Goal: Task Accomplishment & Management: Manage account settings

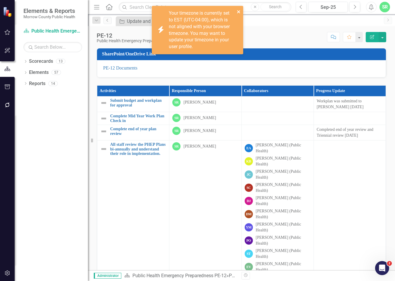
click at [239, 10] on icon "close" at bounding box center [239, 11] width 4 height 5
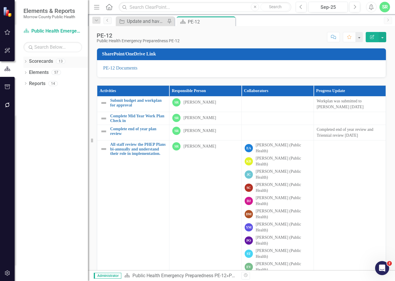
click at [44, 62] on link "Scorecards" at bounding box center [41, 61] width 24 height 7
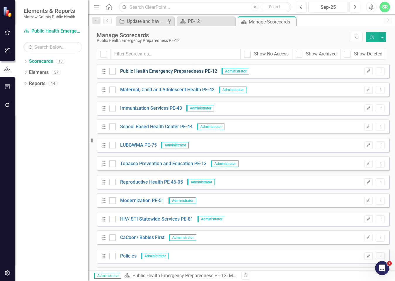
click at [141, 71] on link "Public Health Emergency Preparedness PE-12" at bounding box center [166, 71] width 101 height 7
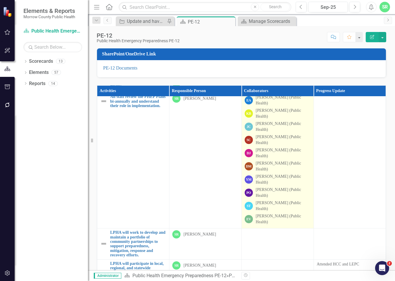
scroll to position [88, 0]
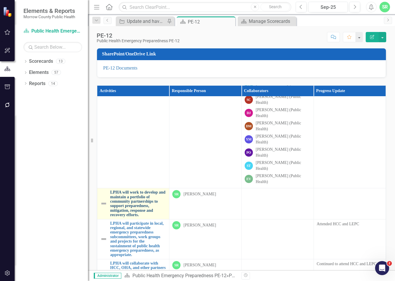
click at [130, 198] on link "LPHA will work to develop and maintain a portfolio of community partnerships to…" at bounding box center [138, 203] width 56 height 27
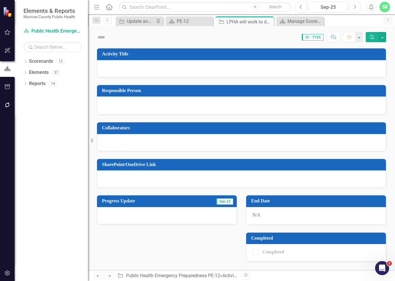
checkbox input "true"
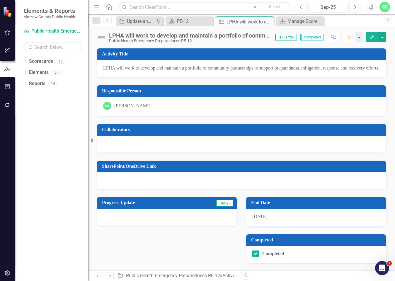
click at [153, 149] on div at bounding box center [241, 144] width 289 height 17
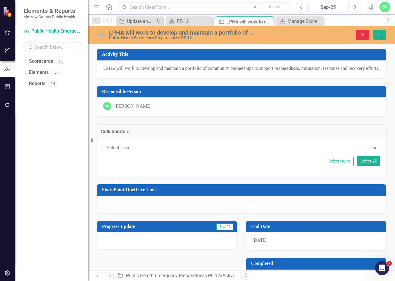
click at [363, 34] on icon "button" at bounding box center [362, 34] width 3 height 3
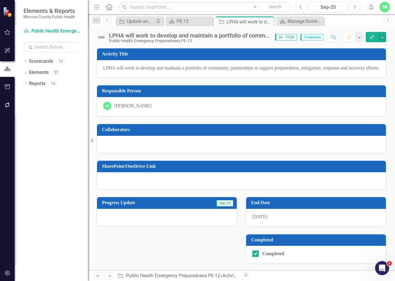
click at [244, 151] on div at bounding box center [241, 144] width 289 height 17
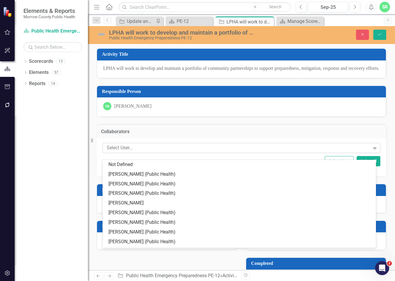
click at [292, 152] on div at bounding box center [237, 148] width 266 height 8
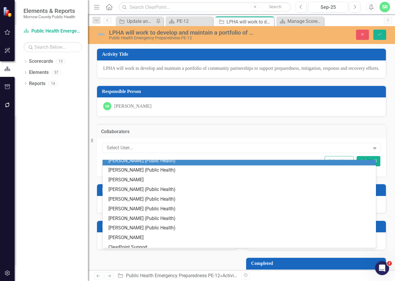
scroll to position [47, 0]
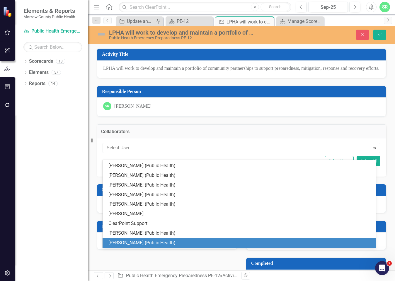
click at [226, 243] on div "Edith Velasco (Public Health)" at bounding box center [240, 243] width 264 height 7
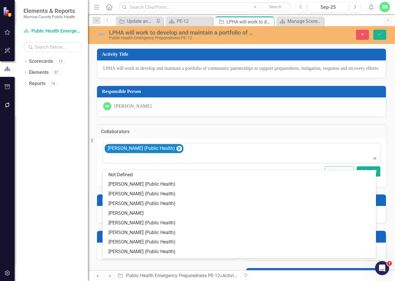
click at [372, 161] on icon "Expand" at bounding box center [375, 158] width 6 height 5
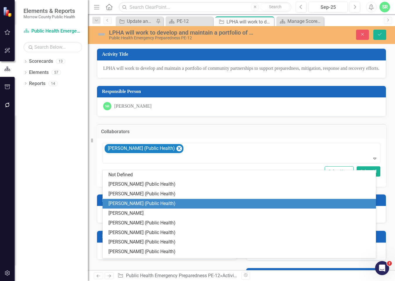
click at [236, 204] on div "[PERSON_NAME] (Public Health)" at bounding box center [240, 203] width 264 height 7
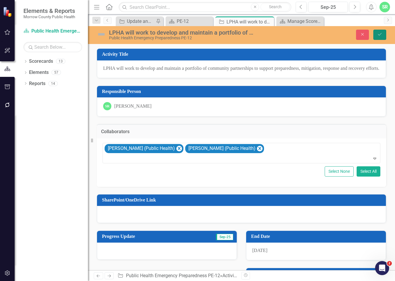
click at [383, 35] on button "Save" at bounding box center [379, 35] width 13 height 10
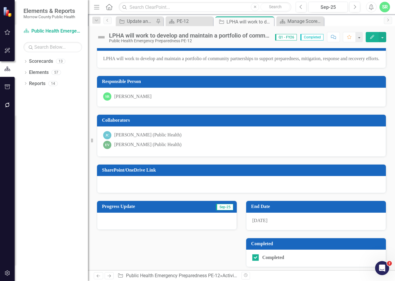
scroll to position [0, 0]
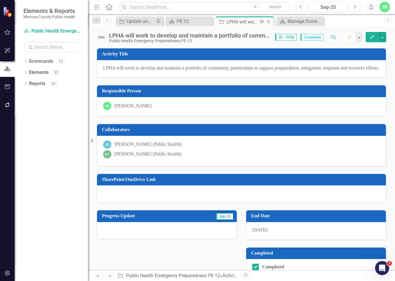
click at [268, 22] on icon at bounding box center [268, 21] width 3 height 3
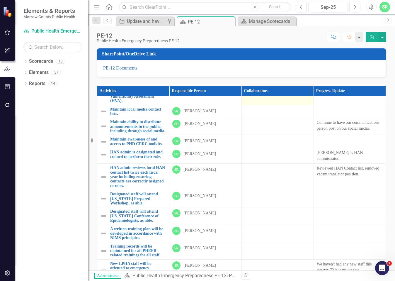
scroll to position [674, 0]
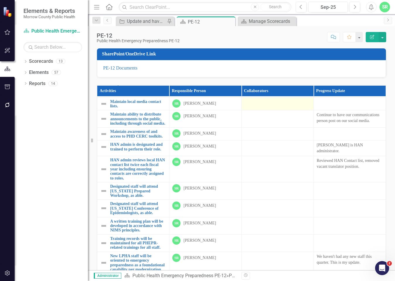
click at [263, 106] on div at bounding box center [278, 102] width 66 height 7
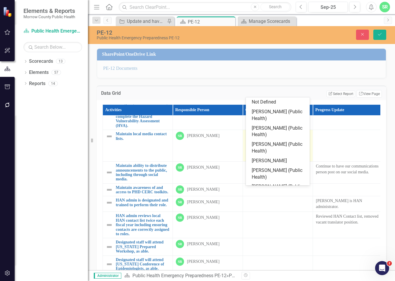
click at [305, 139] on icon "Expand" at bounding box center [304, 137] width 6 height 5
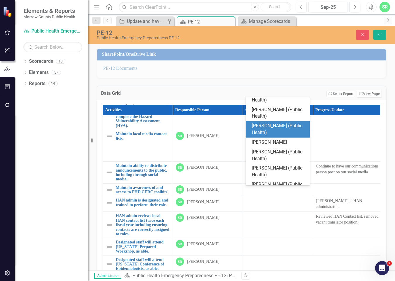
click at [287, 129] on div "[PERSON_NAME] (Public Health)" at bounding box center [279, 129] width 55 height 13
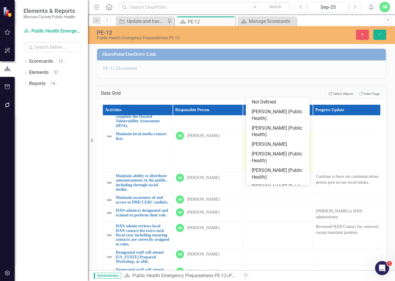
click at [303, 150] on icon "Expand" at bounding box center [304, 147] width 6 height 5
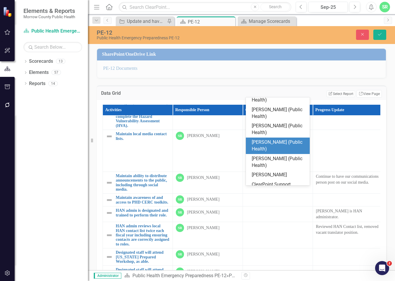
scroll to position [98, 0]
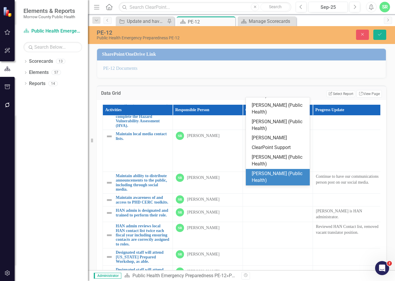
click at [277, 176] on div "Edith Velasco (Public Health)" at bounding box center [279, 176] width 55 height 13
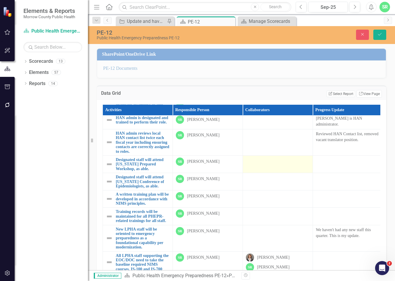
scroll to position [792, 0]
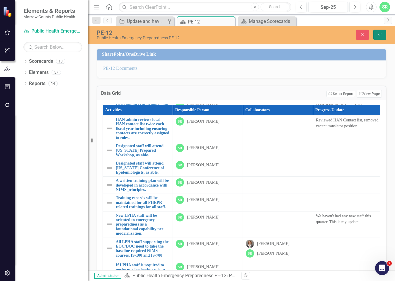
click at [377, 36] on button "Save" at bounding box center [379, 35] width 13 height 10
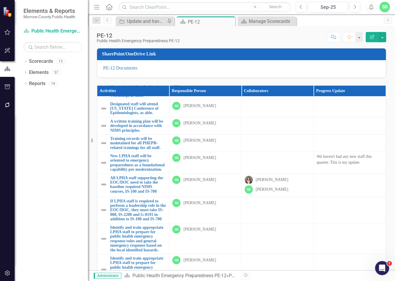
scroll to position [879, 0]
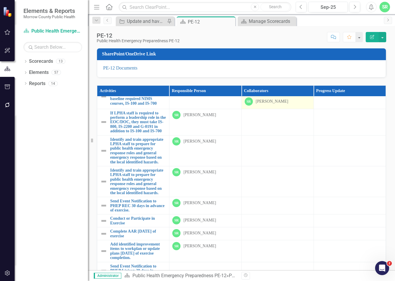
click at [289, 106] on div "SR Sarah Rea" at bounding box center [278, 101] width 66 height 8
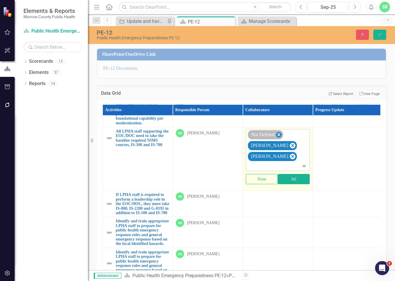
click at [280, 138] on icon "Remove Not Defined" at bounding box center [279, 134] width 6 height 7
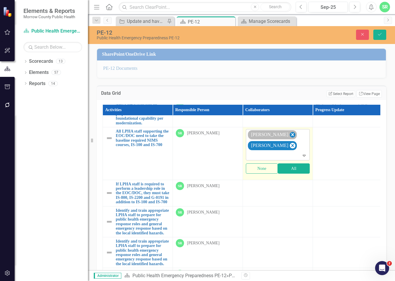
click at [290, 138] on icon "Remove Robin Canaday" at bounding box center [293, 134] width 6 height 7
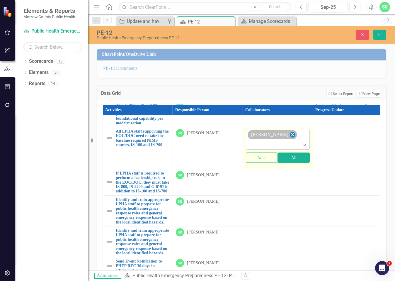
click at [291, 136] on icon "Remove Sarah Rea" at bounding box center [292, 134] width 3 height 3
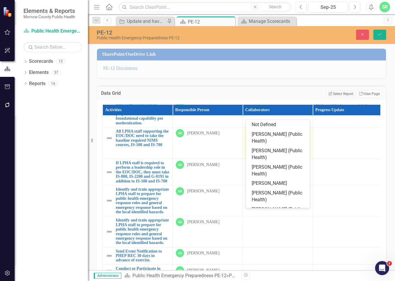
click at [301, 137] on icon "Expand" at bounding box center [304, 134] width 6 height 5
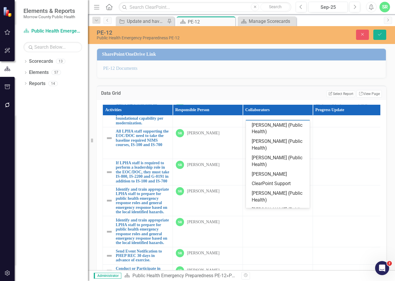
scroll to position [114, 0]
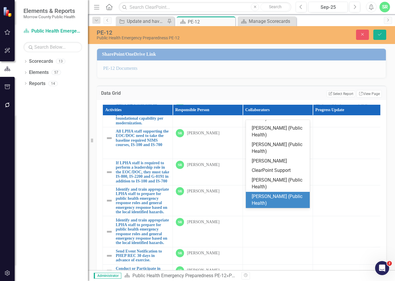
click at [288, 199] on div "Edith Velasco (Public Health)" at bounding box center [279, 199] width 55 height 13
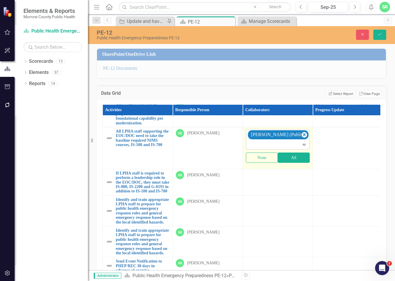
click at [302, 149] on div "Expand" at bounding box center [305, 144] width 8 height 9
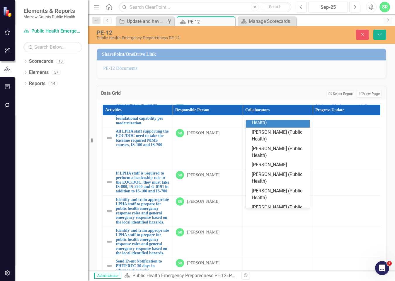
scroll to position [0, 0]
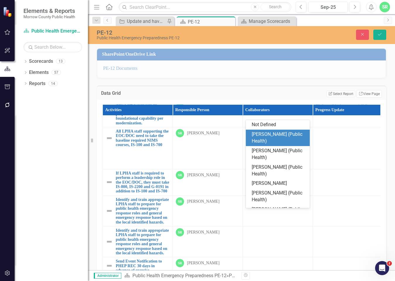
click at [281, 140] on div "Erin Anderson (Public Health)" at bounding box center [279, 137] width 55 height 13
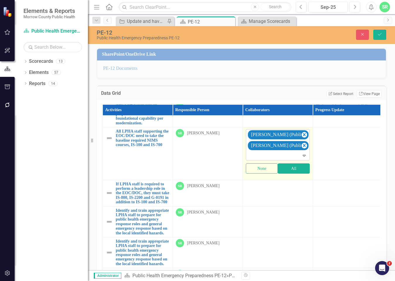
click at [305, 157] on icon at bounding box center [304, 156] width 3 height 2
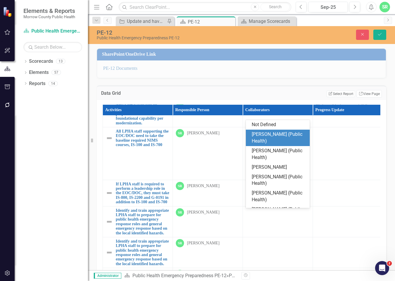
click at [291, 140] on div "Karla Bedolla (Public Health)" at bounding box center [279, 137] width 55 height 13
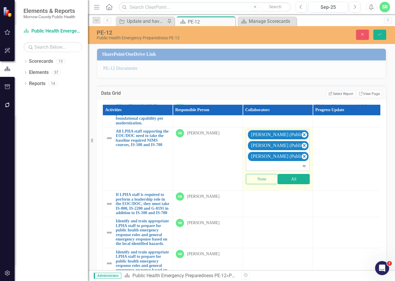
click at [307, 168] on icon "Expand" at bounding box center [304, 166] width 6 height 5
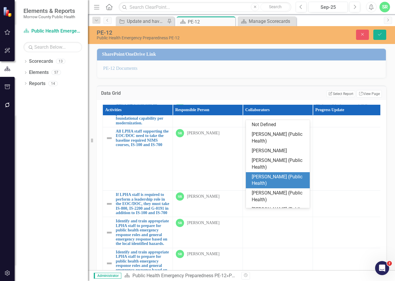
scroll to position [2, 0]
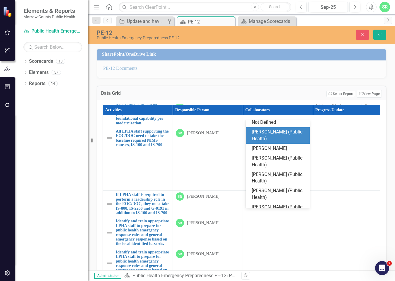
click at [292, 140] on div "[PERSON_NAME] (Public Health)" at bounding box center [279, 135] width 55 height 13
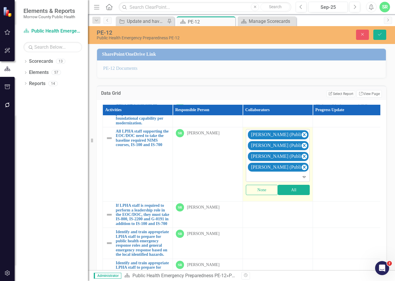
click at [303, 179] on icon "Expand" at bounding box center [304, 176] width 6 height 5
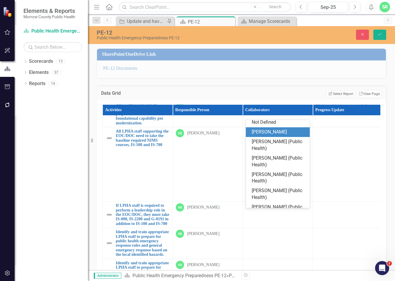
click at [291, 134] on div "[PERSON_NAME]" at bounding box center [279, 132] width 55 height 7
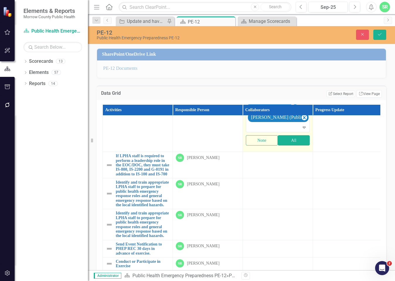
scroll to position [938, 0]
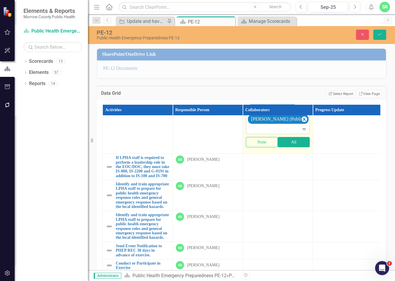
click at [304, 131] on icon "Expand" at bounding box center [304, 129] width 6 height 5
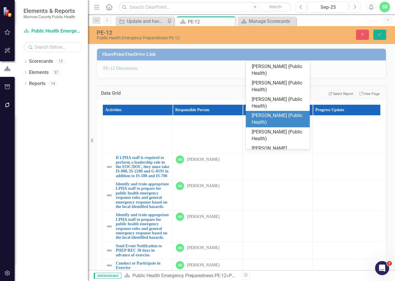
scroll to position [0, 0]
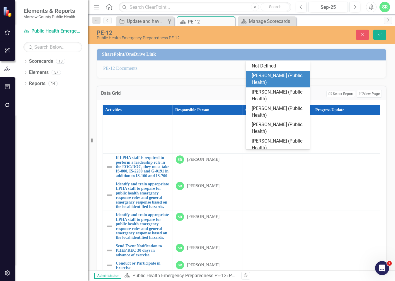
click at [290, 83] on div "[PERSON_NAME] (Public Health)" at bounding box center [279, 78] width 55 height 13
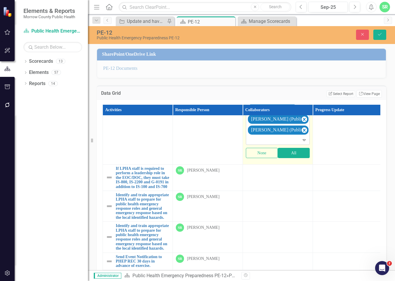
click at [304, 142] on icon "Expand" at bounding box center [304, 139] width 6 height 5
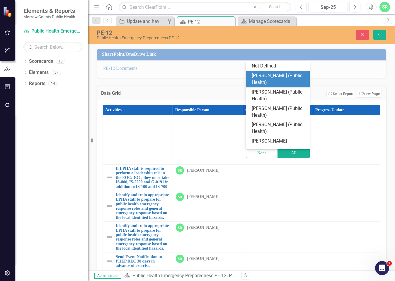
click at [291, 80] on div "Dr. Emily Jack (Public Health)" at bounding box center [279, 78] width 55 height 13
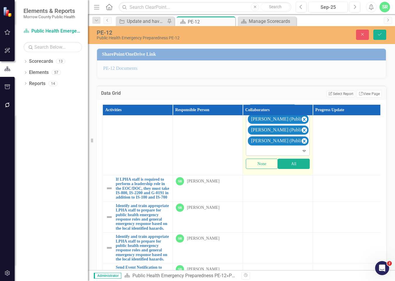
click at [305, 153] on icon "Expand" at bounding box center [304, 150] width 6 height 5
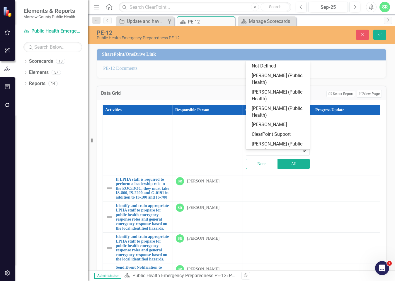
scroll to position [6, 0]
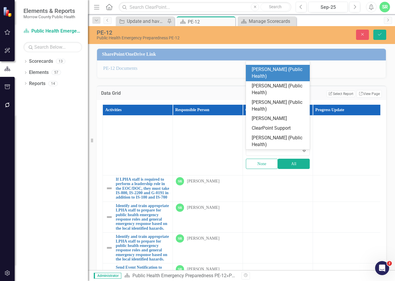
click at [289, 74] on div "Diana McElroy (Public Health)" at bounding box center [279, 72] width 55 height 13
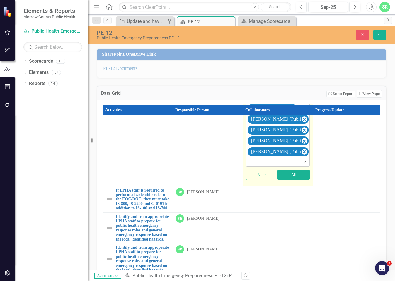
click at [304, 164] on icon "Expand" at bounding box center [304, 161] width 6 height 5
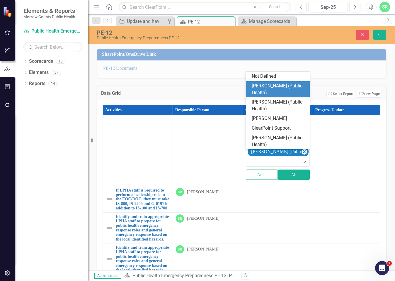
click at [282, 90] on div "[PERSON_NAME] (Public Health)" at bounding box center [279, 89] width 55 height 13
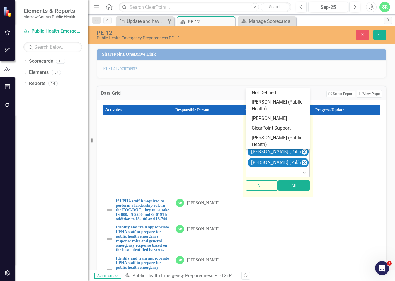
click at [304, 175] on icon "Expand" at bounding box center [304, 172] width 6 height 5
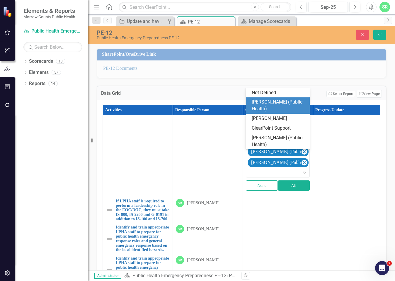
click at [276, 101] on div "Patricia Ortiz (Public Health)" at bounding box center [279, 105] width 55 height 13
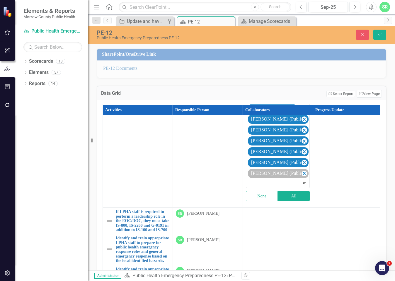
click at [303, 178] on div "Edith Velasco (Public Health)" at bounding box center [278, 173] width 61 height 9
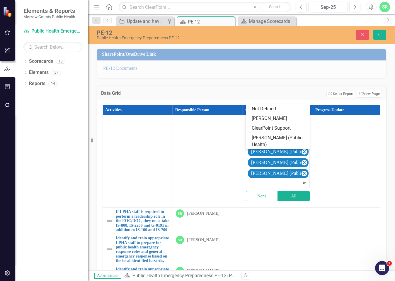
click at [304, 184] on icon at bounding box center [304, 183] width 3 height 2
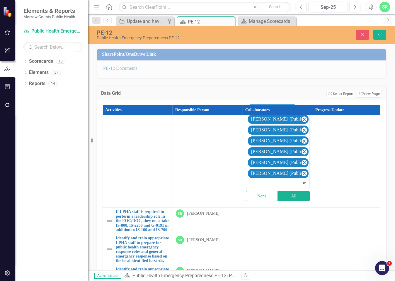
click at [305, 185] on icon "Expand" at bounding box center [304, 183] width 6 height 5
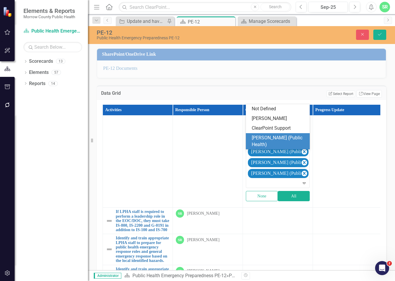
click at [283, 135] on div "Susie Thompson (Public Health)" at bounding box center [279, 141] width 55 height 13
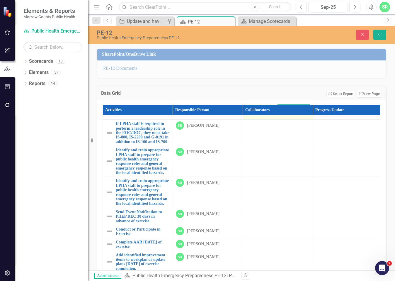
scroll to position [1055, 0]
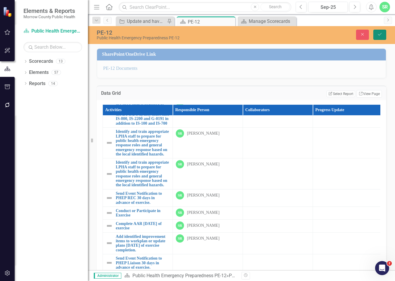
click at [381, 35] on icon "Save" at bounding box center [379, 34] width 5 height 4
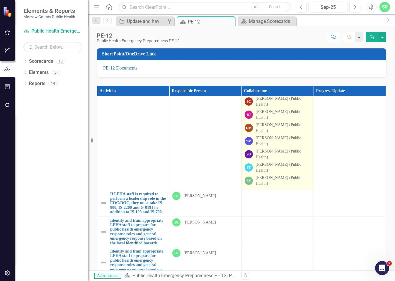
scroll to position [1026, 0]
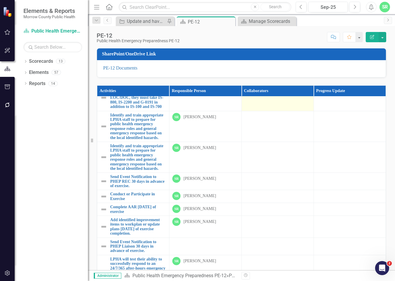
click at [284, 111] on td at bounding box center [278, 97] width 72 height 26
click at [286, 111] on td at bounding box center [278, 97] width 72 height 26
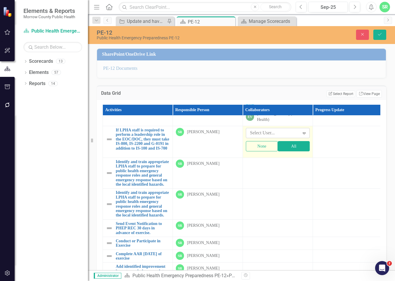
click at [289, 137] on div at bounding box center [274, 133] width 52 height 8
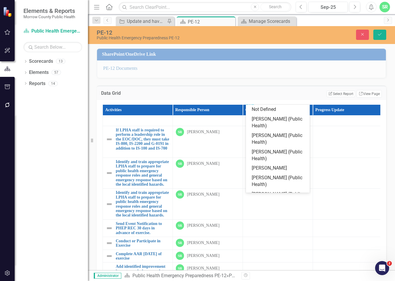
scroll to position [18, 0]
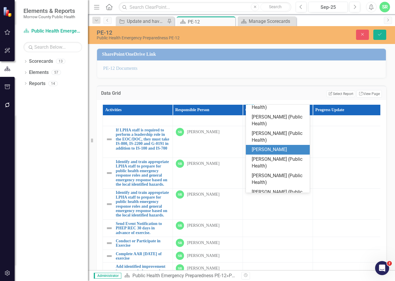
click at [291, 147] on div "[PERSON_NAME]" at bounding box center [279, 149] width 55 height 7
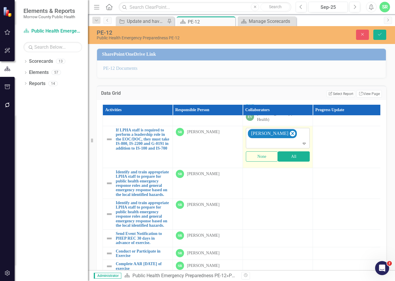
click at [303, 146] on icon "Expand" at bounding box center [304, 143] width 6 height 5
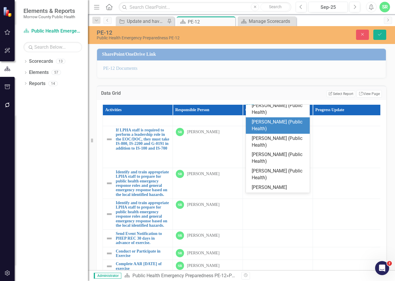
scroll to position [97, 0]
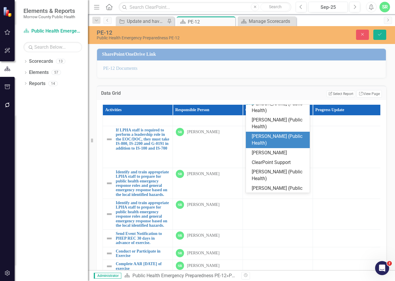
click at [287, 141] on div "Patricia Ortiz (Public Health)" at bounding box center [279, 139] width 55 height 13
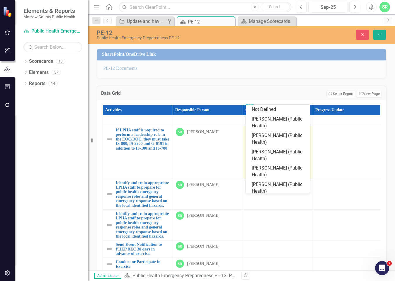
click at [305, 157] on icon "Expand" at bounding box center [304, 154] width 6 height 5
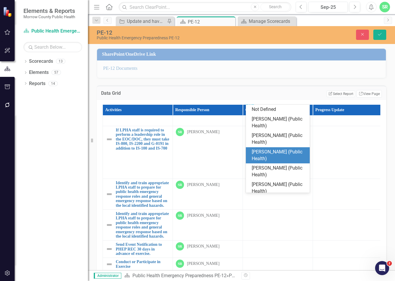
scroll to position [59, 0]
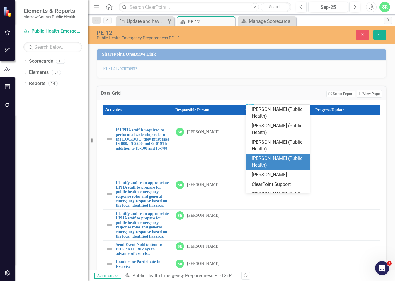
click at [289, 161] on div "[PERSON_NAME] (Public Health)" at bounding box center [279, 161] width 55 height 13
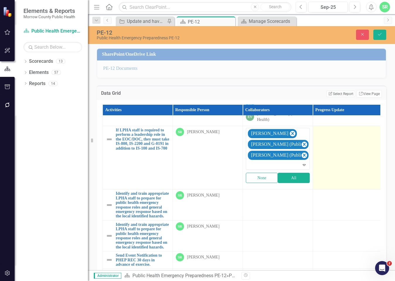
click at [328, 189] on td at bounding box center [348, 157] width 70 height 63
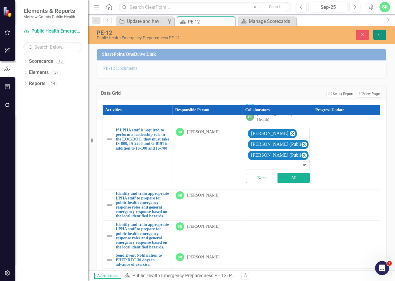
click at [380, 35] on icon "submit" at bounding box center [380, 34] width 4 height 2
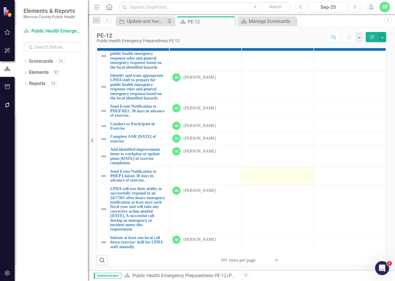
scroll to position [47, 0]
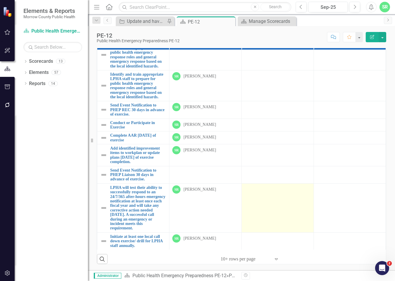
click at [270, 216] on td at bounding box center [278, 207] width 72 height 49
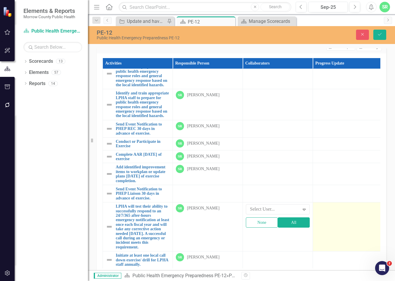
click at [350, 212] on td at bounding box center [348, 226] width 70 height 49
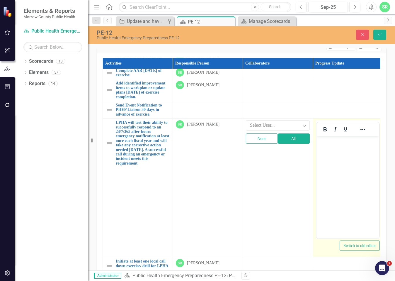
scroll to position [0, 0]
click at [382, 27] on div "PE-12 Public Health Emergency Preparedness PE-12 Close Save" at bounding box center [241, 35] width 307 height 18
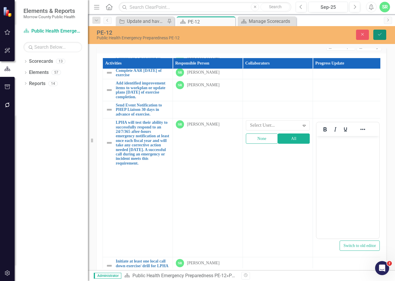
click at [381, 32] on icon "Save" at bounding box center [379, 34] width 5 height 4
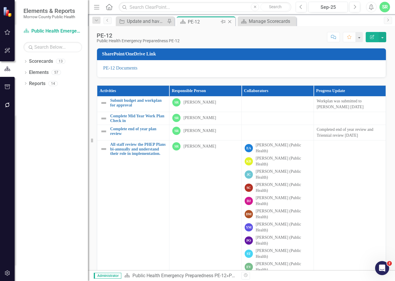
click at [229, 20] on icon "Close" at bounding box center [230, 21] width 6 height 5
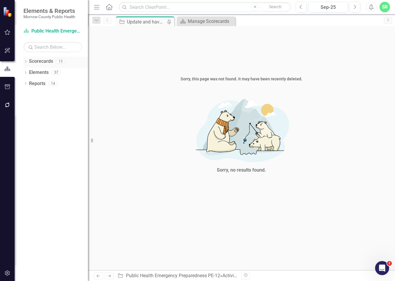
click at [50, 63] on link "Scorecards" at bounding box center [41, 61] width 24 height 7
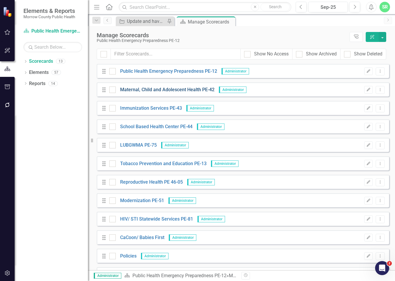
click at [169, 89] on link "Maternal, Child and Adolescent Health PE-42" at bounding box center [165, 89] width 99 height 7
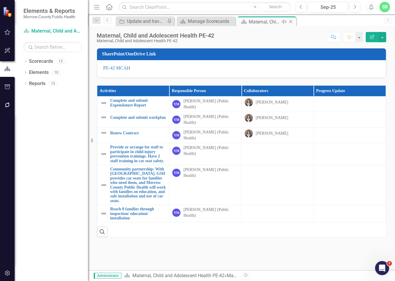
click at [291, 21] on icon at bounding box center [290, 21] width 3 height 3
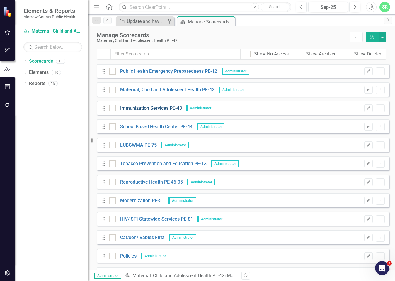
click at [164, 108] on link "Immunization Services PE-43" at bounding box center [149, 108] width 66 height 7
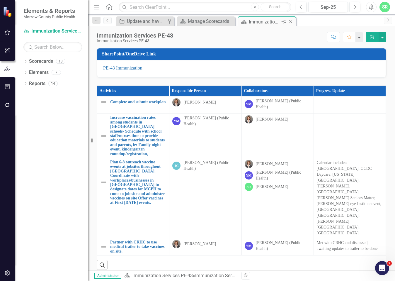
click at [291, 23] on icon "Close" at bounding box center [291, 21] width 6 height 5
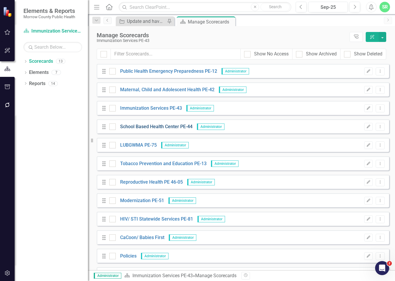
click at [168, 127] on link "School Based Health Center PE-44" at bounding box center [154, 126] width 77 height 7
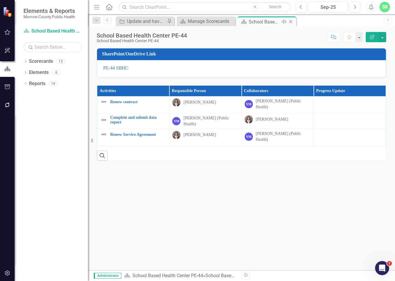
click at [290, 19] on div "Close" at bounding box center [291, 21] width 7 height 7
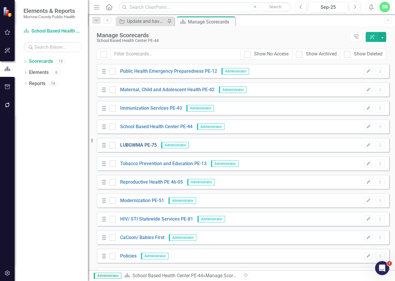
click at [147, 144] on link "LUBGWMA PE-75" at bounding box center [136, 145] width 41 height 7
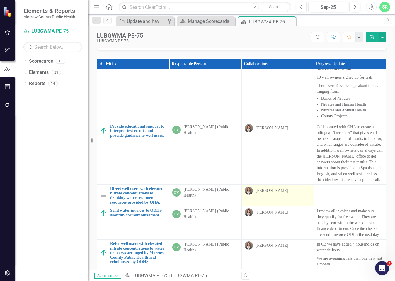
scroll to position [47, 0]
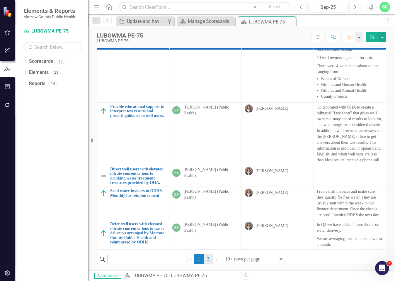
click at [206, 259] on link "2" at bounding box center [208, 259] width 9 height 10
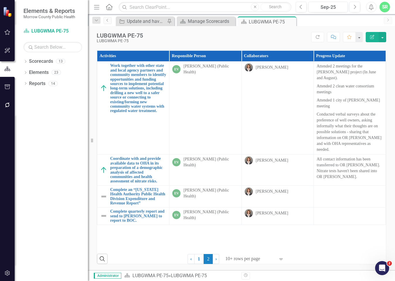
scroll to position [35, 0]
click at [290, 22] on icon "Close" at bounding box center [291, 21] width 6 height 5
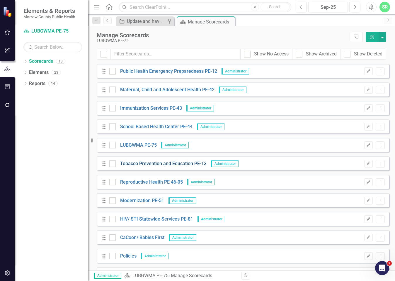
click at [161, 164] on link "Tobacco Prevention and Education PE-13" at bounding box center [161, 163] width 91 height 7
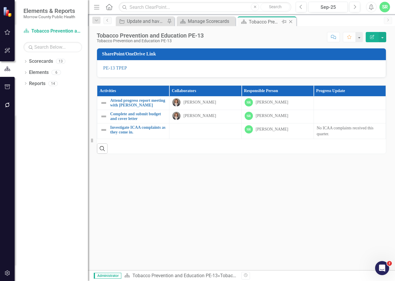
click at [292, 22] on icon "Close" at bounding box center [291, 21] width 6 height 5
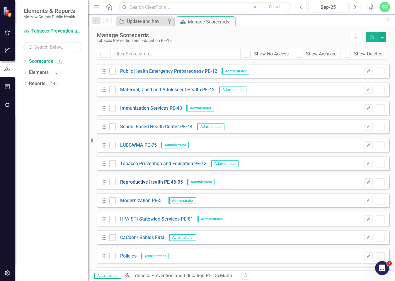
click at [154, 181] on link "Reproductive Health PE 46-05" at bounding box center [149, 182] width 67 height 7
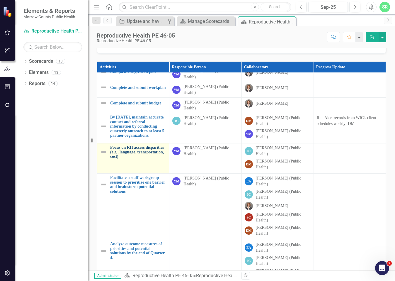
scroll to position [47, 0]
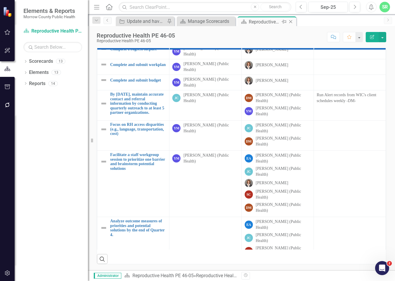
click at [291, 20] on icon "Close" at bounding box center [291, 21] width 6 height 5
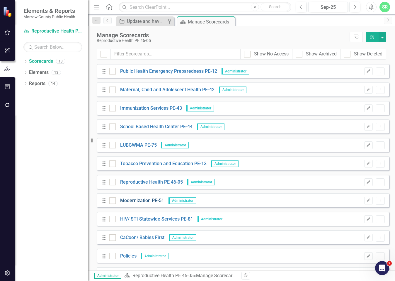
click at [140, 202] on link "Modernization PE-51" at bounding box center [140, 200] width 48 height 7
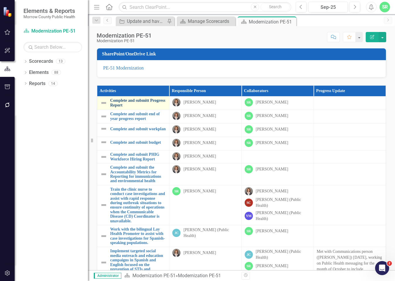
click at [135, 103] on link "Complete and submitt Progress Report" at bounding box center [138, 102] width 56 height 9
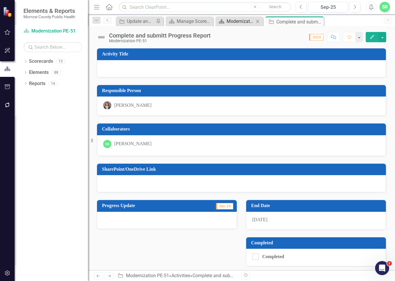
click at [248, 21] on div "Modernization PE-51" at bounding box center [241, 21] width 28 height 7
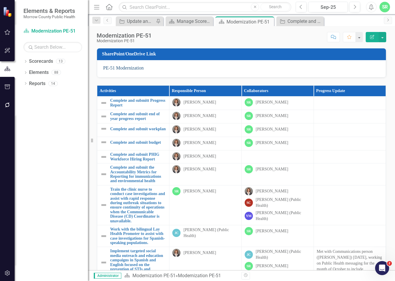
click at [130, 68] on link "PE-51 Modernization" at bounding box center [123, 67] width 40 height 5
click at [332, 101] on div at bounding box center [350, 101] width 66 height 7
click at [336, 128] on div at bounding box center [350, 128] width 66 height 7
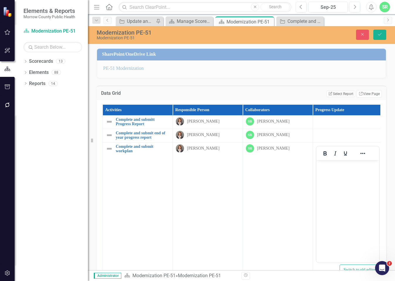
click at [347, 187] on body "Rich Text Area. Press ALT-0 for help." at bounding box center [348, 204] width 63 height 88
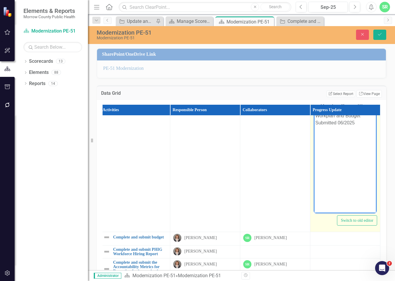
scroll to position [0, 6]
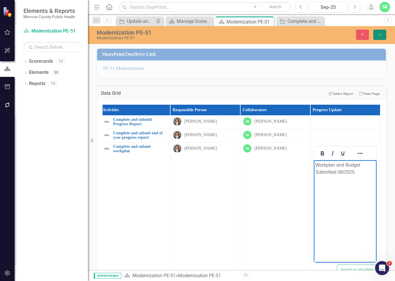
click at [378, 33] on icon "Save" at bounding box center [379, 34] width 5 height 4
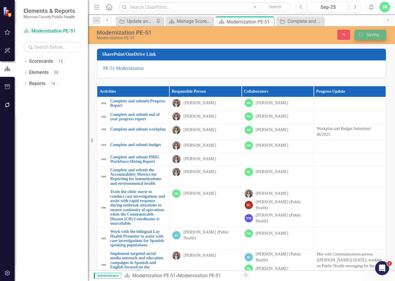
scroll to position [0, 0]
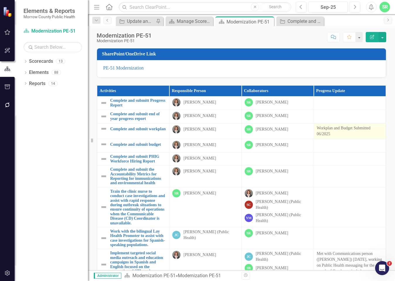
click at [323, 135] on p "Workplan and Budget Submitted 06/2025" at bounding box center [350, 131] width 66 height 12
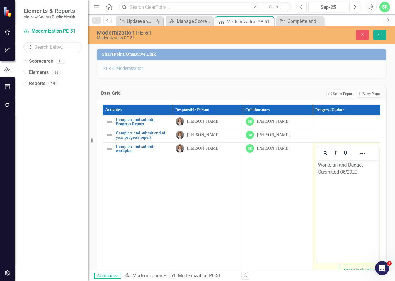
scroll to position [0, 0]
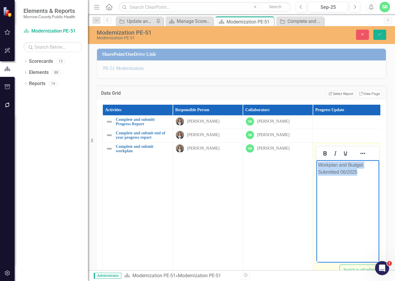
drag, startPoint x: 367, startPoint y: 172, endPoint x: 308, endPoint y: 164, distance: 59.2
click at [317, 164] on html "Workplan and Budget Submitted 06/2025" at bounding box center [348, 204] width 63 height 88
copy p "Workplan and Budget Submitted 06/2025"
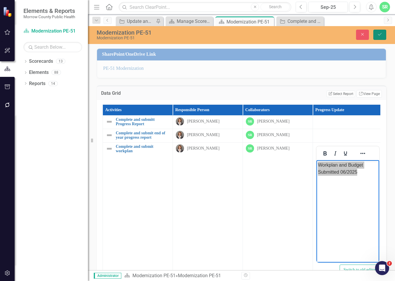
click at [380, 39] on button "Save" at bounding box center [379, 35] width 13 height 10
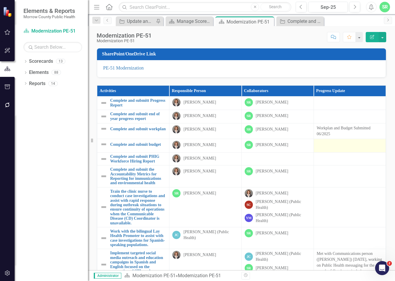
click at [337, 147] on div at bounding box center [350, 144] width 66 height 7
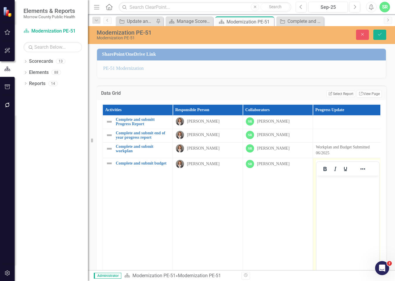
click at [337, 147] on p "Workplan and Budget Submitted 06/2025" at bounding box center [348, 150] width 64 height 12
click at [336, 194] on body "Rich Text Area. Press ALT-0 for help." at bounding box center [348, 219] width 63 height 88
click at [384, 33] on button "Save" at bounding box center [379, 35] width 13 height 10
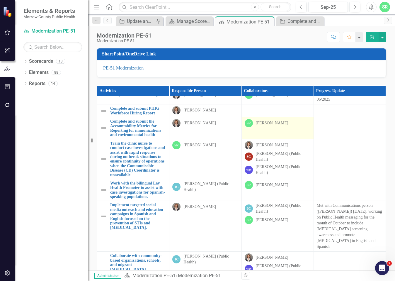
scroll to position [79, 0]
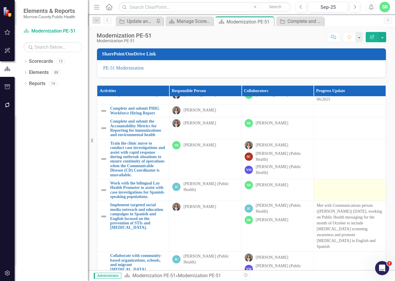
click at [339, 186] on td at bounding box center [350, 190] width 72 height 22
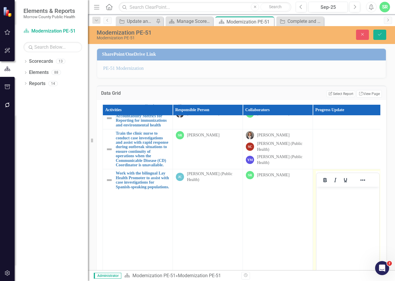
scroll to position [0, 0]
click at [349, 194] on p "Rich Text Area. Press ALT-0 for help." at bounding box center [348, 191] width 60 height 7
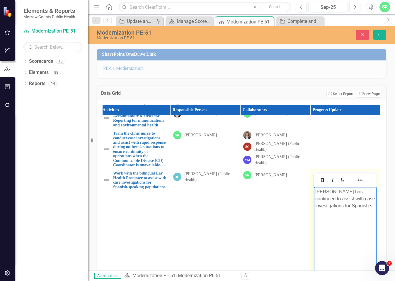
scroll to position [79, 6]
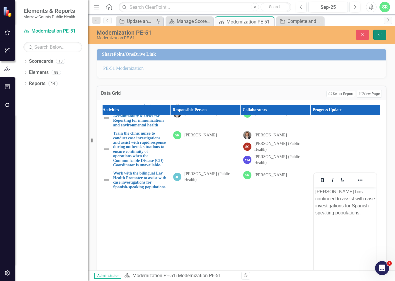
click at [377, 36] on icon "Save" at bounding box center [379, 34] width 5 height 4
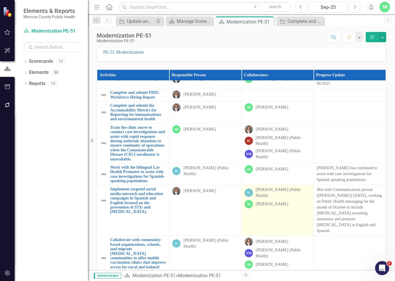
scroll to position [47, 0]
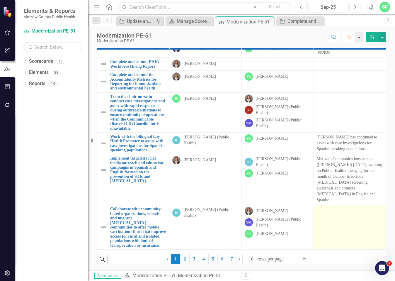
click at [335, 213] on td at bounding box center [350, 227] width 72 height 45
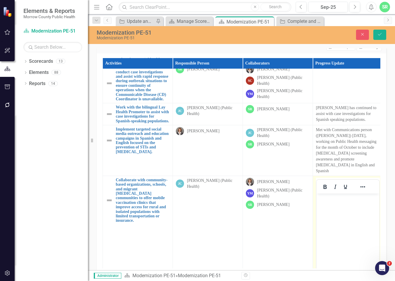
scroll to position [108, 0]
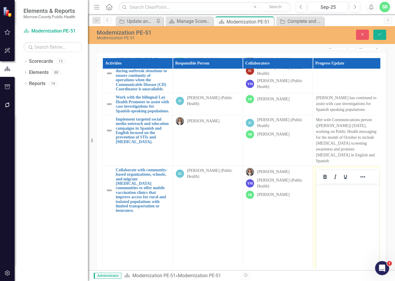
click at [346, 197] on body "Rich Text Area. Press ALT-0 for help." at bounding box center [348, 227] width 63 height 88
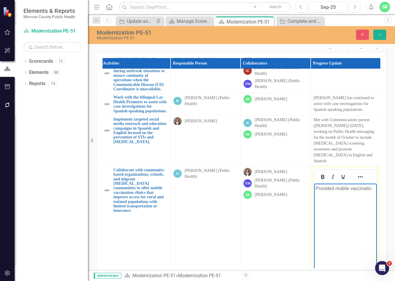
scroll to position [108, 6]
click at [342, 209] on p "Provided mobile vaccination clinics at 9 different locations: [GEOGRAPHIC_DATA]" at bounding box center [345, 199] width 60 height 28
click at [364, 208] on p "Provided mobile vaccination clinics at 9 different locations: [GEOGRAPHIC_DATA]…" at bounding box center [345, 202] width 60 height 35
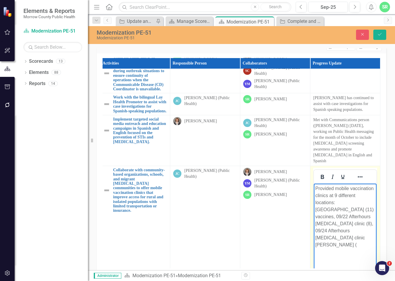
click at [357, 225] on p "Provided mobile vaccination clinics at 9 different locations: [GEOGRAPHIC_DATA]…" at bounding box center [345, 216] width 60 height 63
click at [341, 232] on p "Provided mobile vaccination clinics at 9 different locations: [GEOGRAPHIC_DATA]…" at bounding box center [345, 216] width 60 height 63
click at [373, 228] on p "Provided mobile vaccination clinics at 9 different locations: [GEOGRAPHIC_DATA]…" at bounding box center [345, 220] width 60 height 70
click at [322, 238] on p "Provided mobile vaccination clinics at 9 different locations: [GEOGRAPHIC_DATA]…" at bounding box center [345, 220] width 60 height 70
click at [344, 240] on p "Provided mobile vaccination clinics at 9 different locations: [GEOGRAPHIC_DATA]…" at bounding box center [345, 216] width 60 height 63
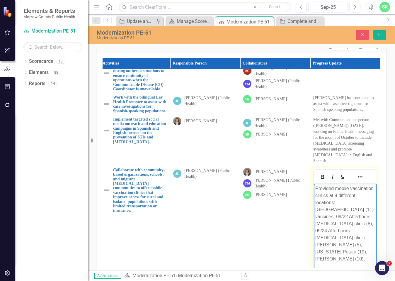
click at [372, 237] on p "Provided mobile vaccination clinics at 9 different locations: [GEOGRAPHIC_DATA]…" at bounding box center [345, 223] width 60 height 77
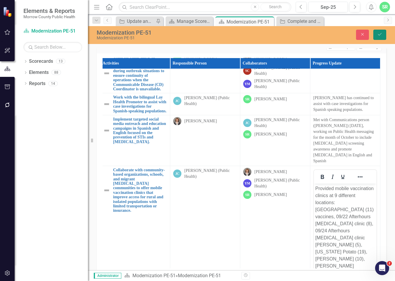
click at [379, 33] on icon "Save" at bounding box center [379, 34] width 5 height 4
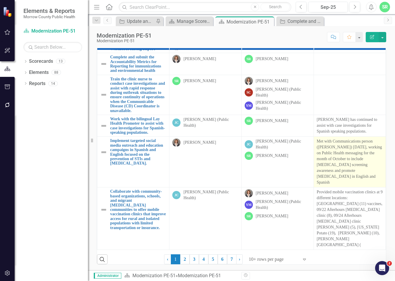
scroll to position [47, 0]
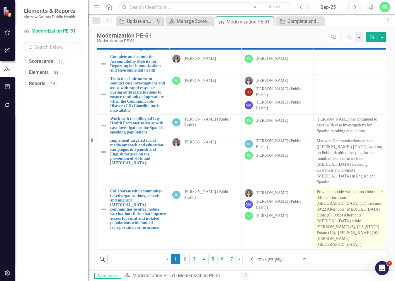
click at [349, 217] on p "Provided mobile vaccination clinics at 9 different locations: [GEOGRAPHIC_DATA]…" at bounding box center [350, 218] width 66 height 59
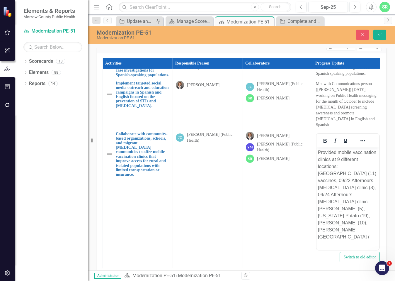
scroll to position [164, 11]
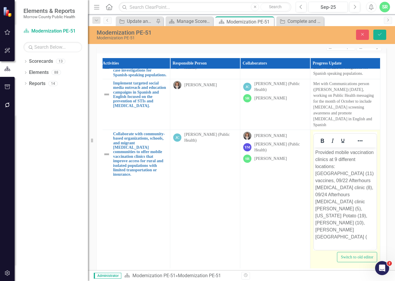
click at [364, 208] on p "Provided mobile vaccination clinics at 9 different locations: [GEOGRAPHIC_DATA]…" at bounding box center [345, 194] width 60 height 91
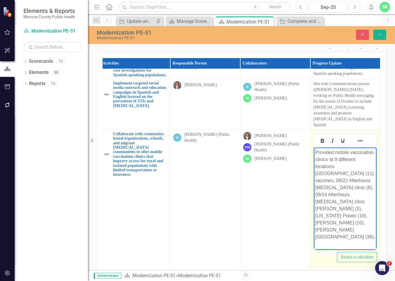
click at [373, 210] on p "Provided mobile vaccination clinics at 9 different locations: [GEOGRAPHIC_DATA]…" at bounding box center [345, 194] width 60 height 91
click at [356, 224] on p "Provided mobile vaccination clinics at 9 different locations: [GEOGRAPHIC_DATA]…" at bounding box center [345, 202] width 60 height 106
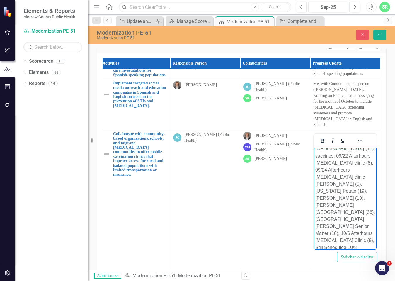
scroll to position [32, 0]
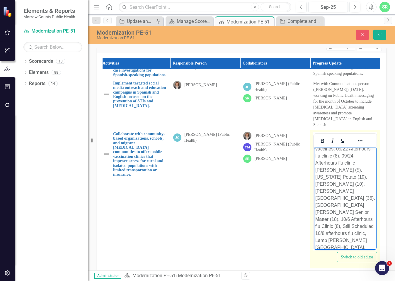
click at [341, 240] on p "Provided mobile vaccination clinics at 9 different locations: [GEOGRAPHIC_DATA]…" at bounding box center [345, 191] width 60 height 148
click at [334, 246] on p "Provided mobile vaccination clinics at 9 different locations: [GEOGRAPHIC_DATA]…" at bounding box center [345, 194] width 60 height 155
click at [348, 245] on p "Provided mobile vaccination clinics at 9 different locations: [GEOGRAPHIC_DATA]…" at bounding box center [345, 194] width 60 height 155
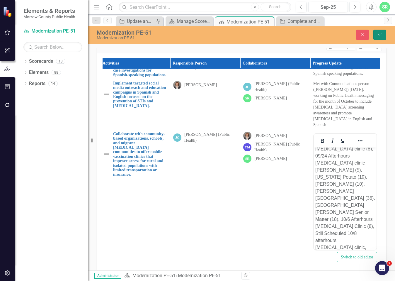
click at [381, 37] on button "Save" at bounding box center [379, 35] width 13 height 10
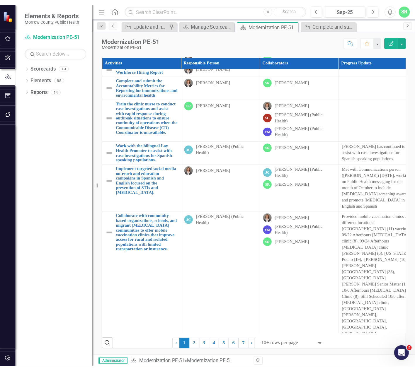
scroll to position [9, 0]
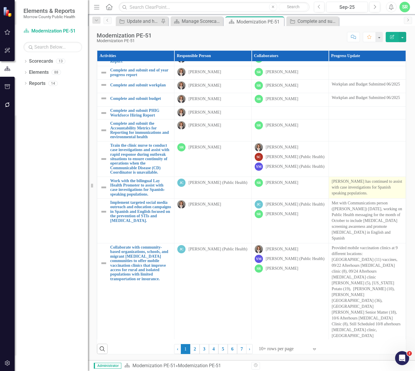
click at [366, 196] on p "[PERSON_NAME] has continued to assist with case investigations for Spanish spea…" at bounding box center [367, 188] width 71 height 18
click at [368, 196] on p "[PERSON_NAME] has continued to assist with case investigations for Spanish spea…" at bounding box center [367, 188] width 71 height 18
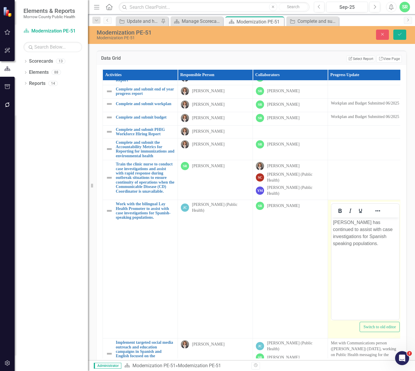
scroll to position [0, 0]
click at [378, 242] on p "[PERSON_NAME] has continued to assist with case investigations for Spanish spea…" at bounding box center [365, 233] width 65 height 28
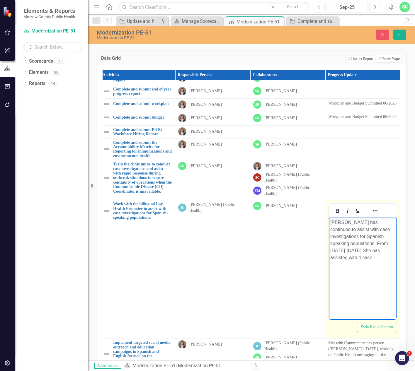
scroll to position [9, 4]
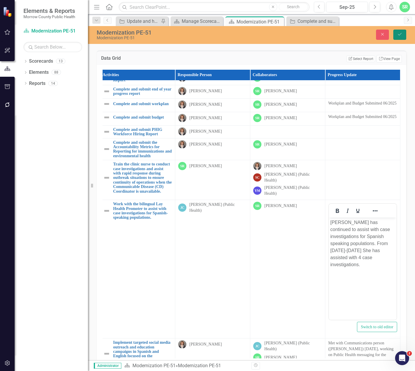
click at [395, 32] on button "Save" at bounding box center [399, 35] width 13 height 10
